Goal: Find specific page/section: Find specific page/section

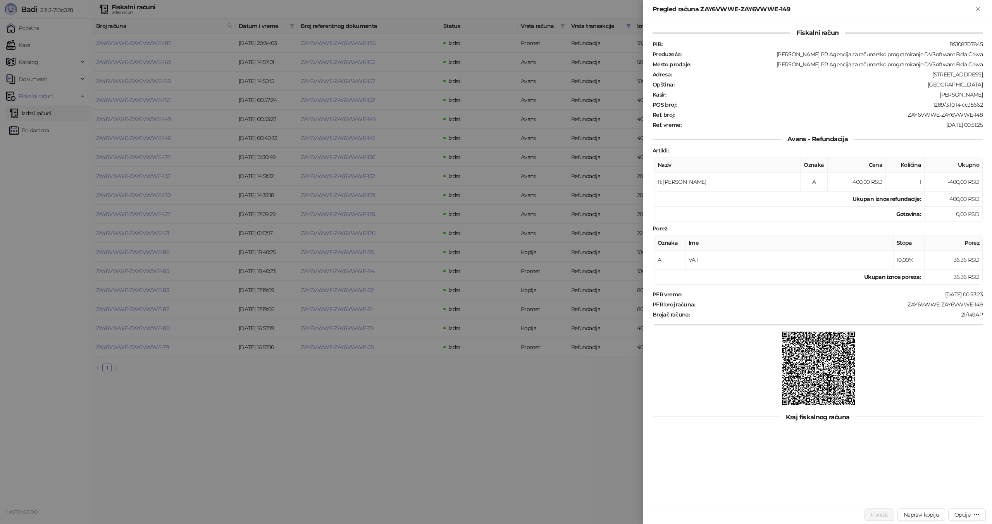
click at [97, 385] on div at bounding box center [496, 262] width 992 height 524
